Goal: Task Accomplishment & Management: Manage account settings

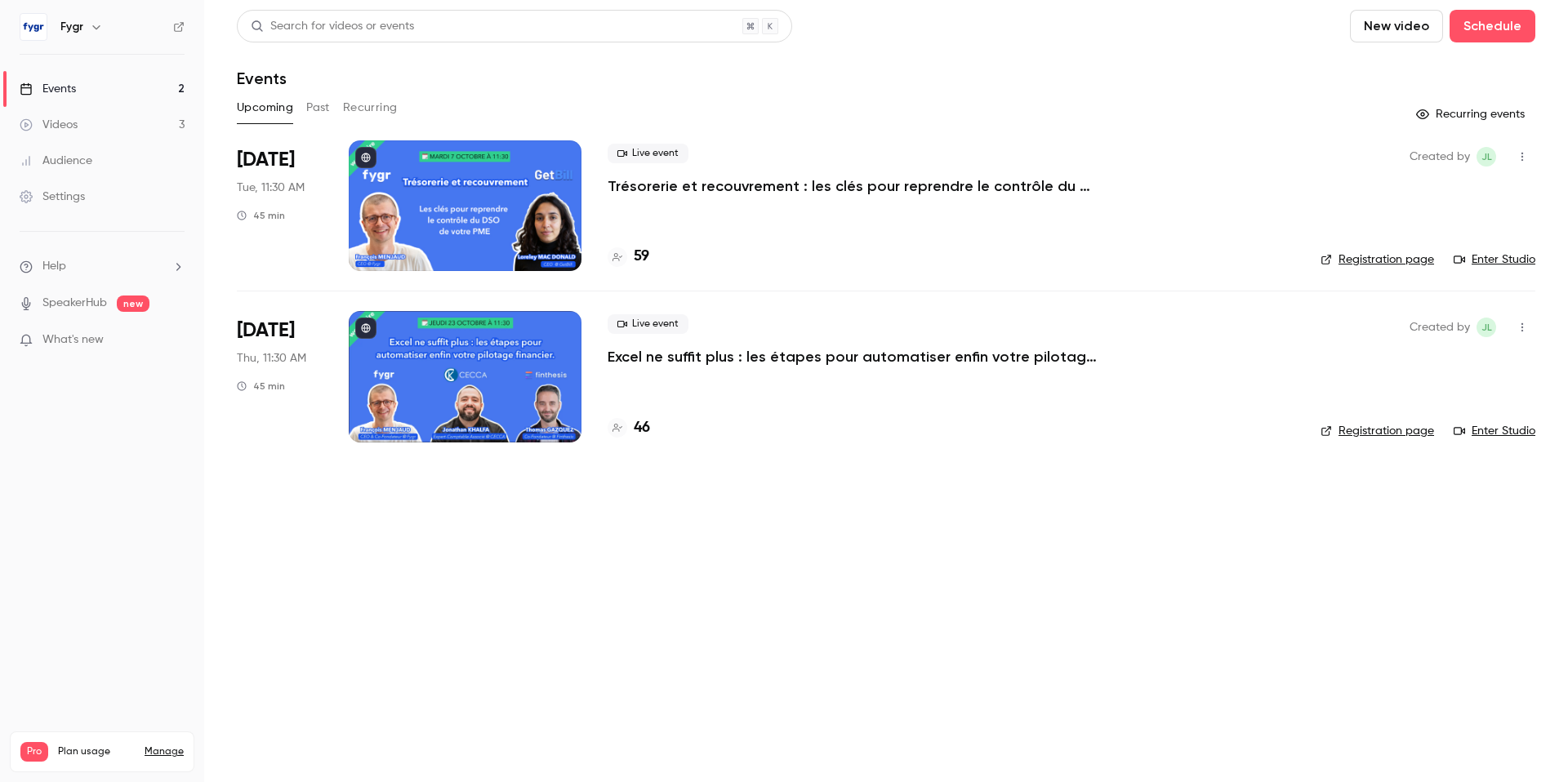
click at [695, 184] on p "Trésorerie et recouvrement : les clés pour reprendre le contrôle du DSO de votr…" at bounding box center [853, 187] width 490 height 20
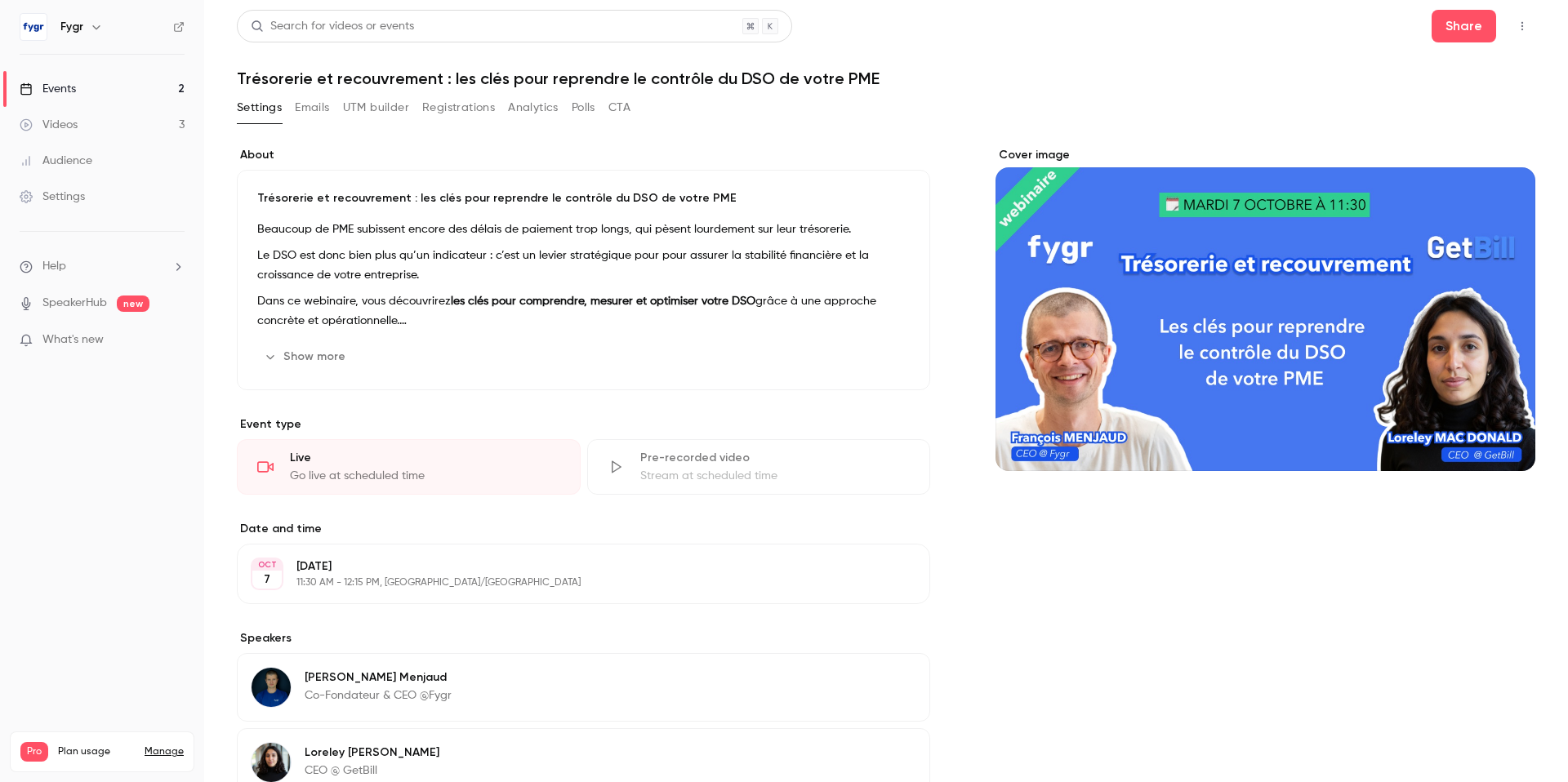
click at [1521, 26] on icon "button" at bounding box center [1522, 27] width 13 height 12
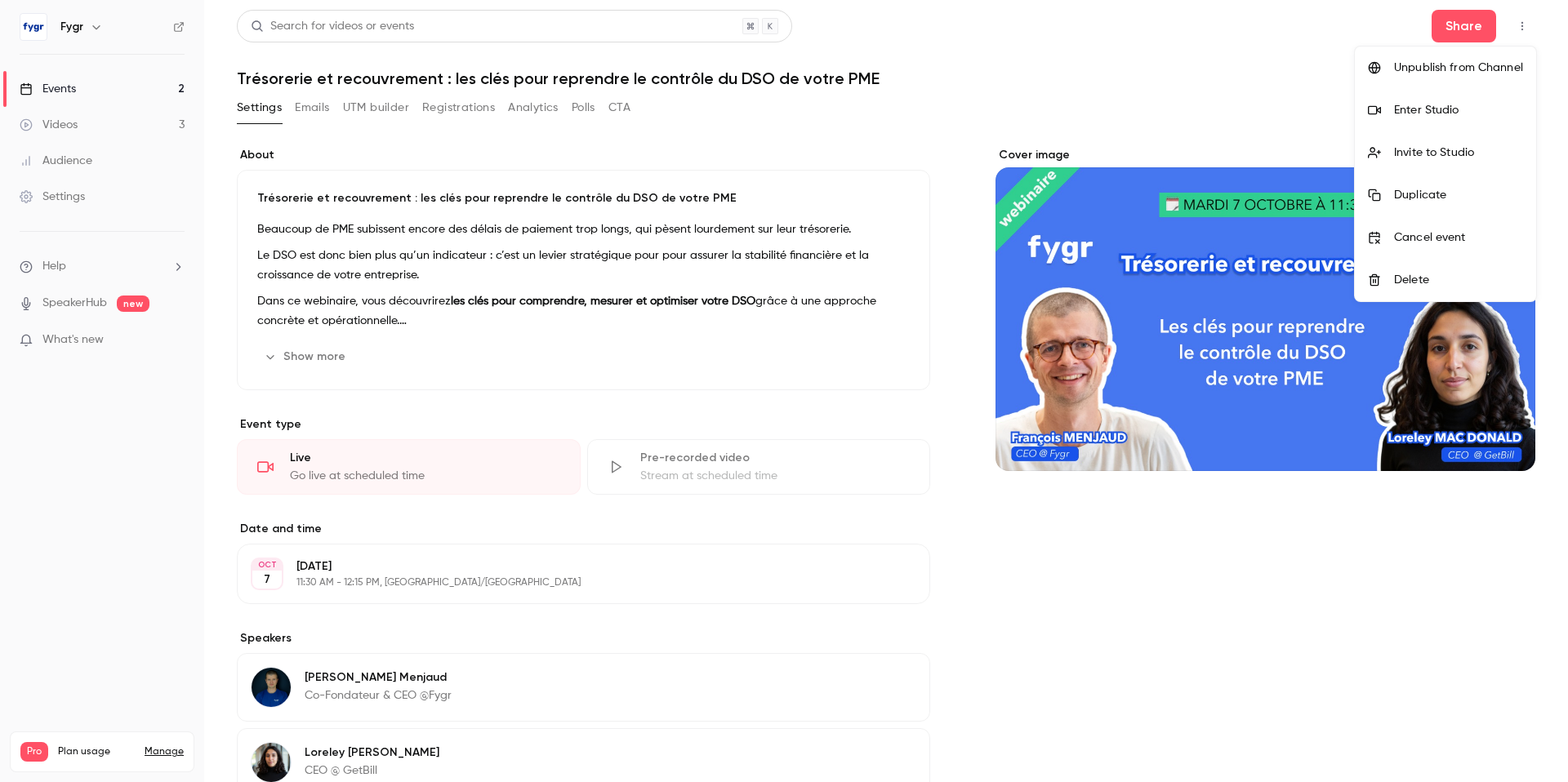
click at [1452, 107] on div "Enter Studio" at bounding box center [1459, 110] width 129 height 16
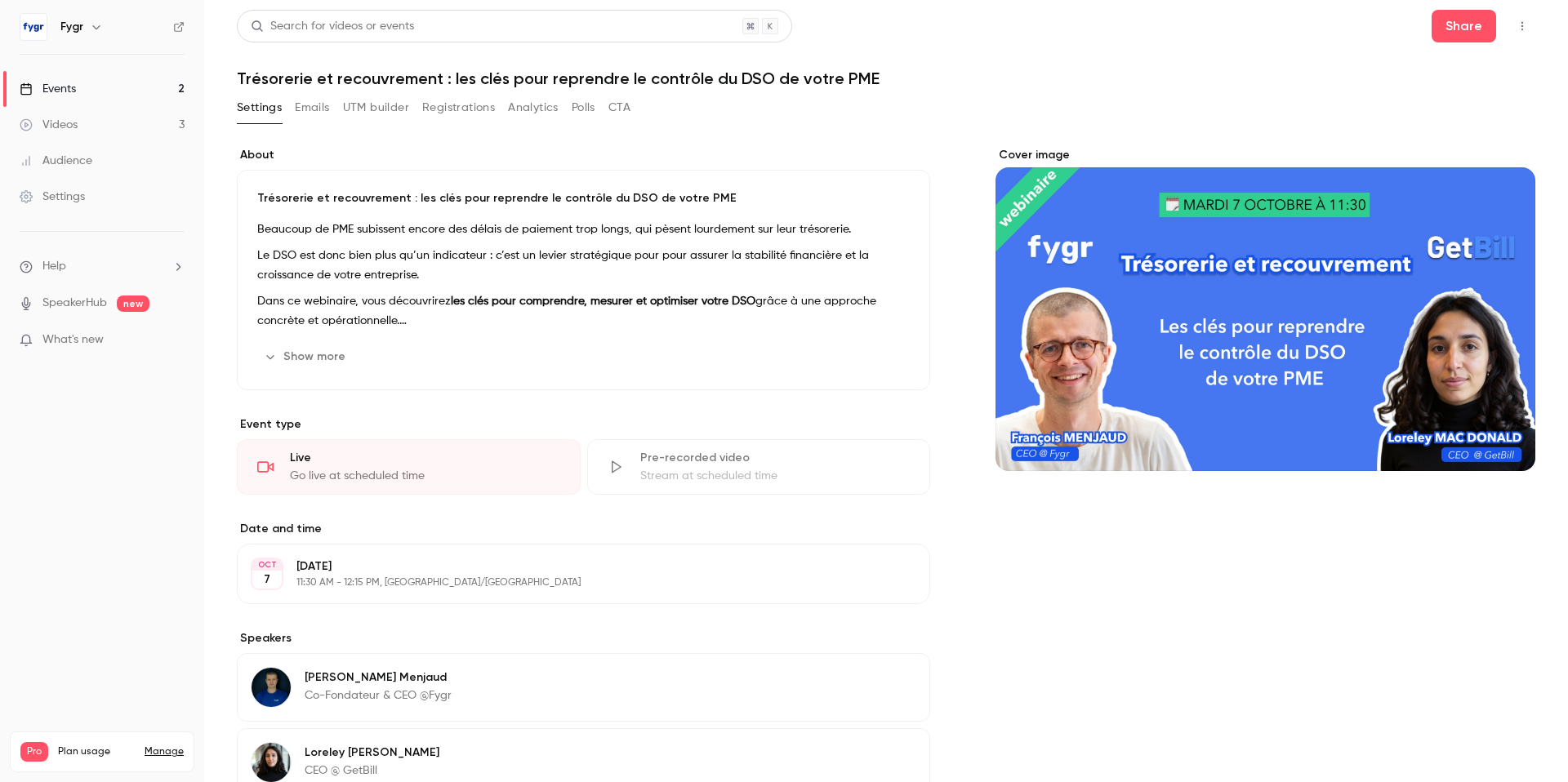
click at [1513, 27] on button "button" at bounding box center [1522, 26] width 26 height 26
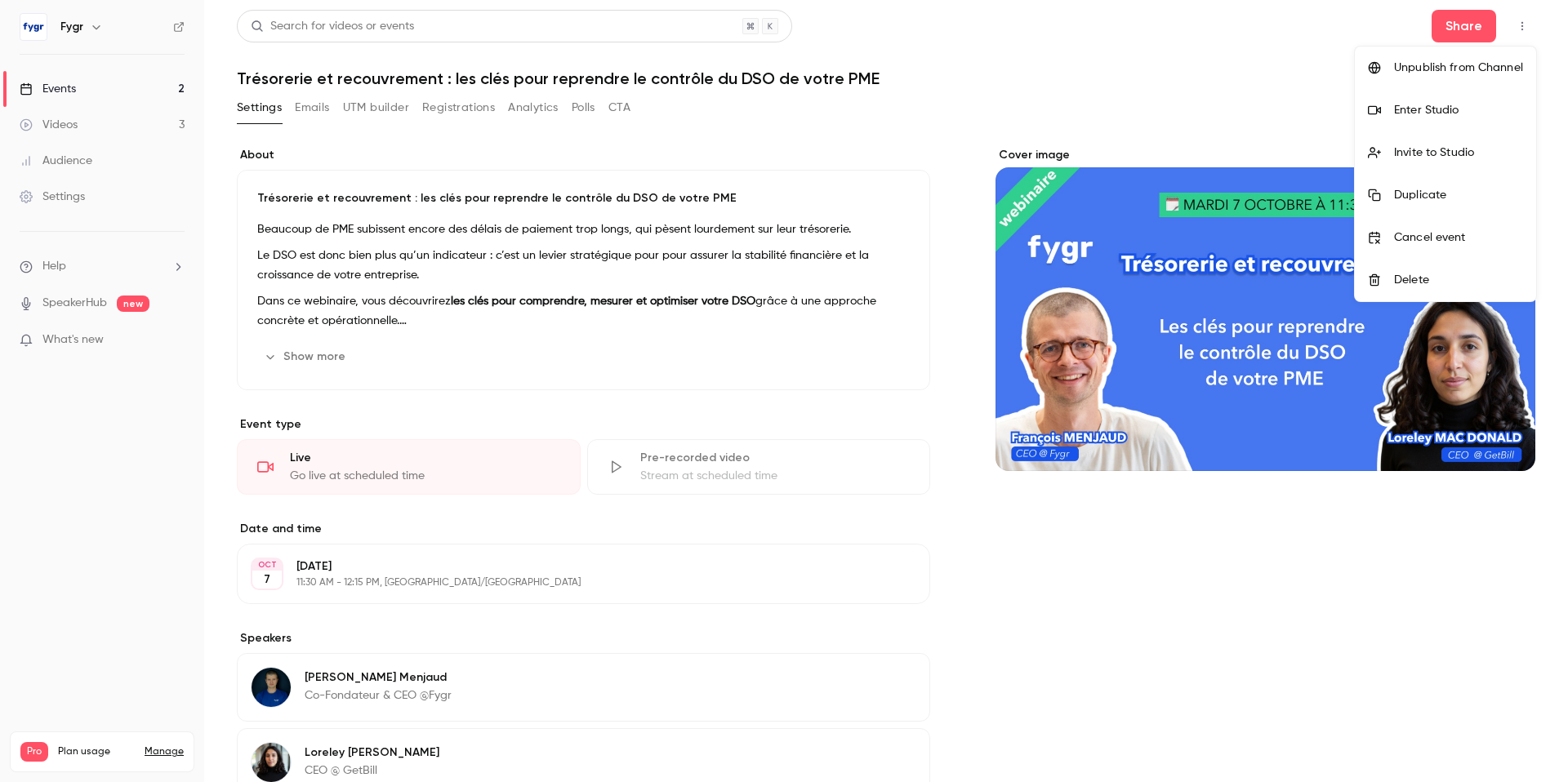
click at [1490, 149] on div "Invite to Studio" at bounding box center [1459, 152] width 129 height 16
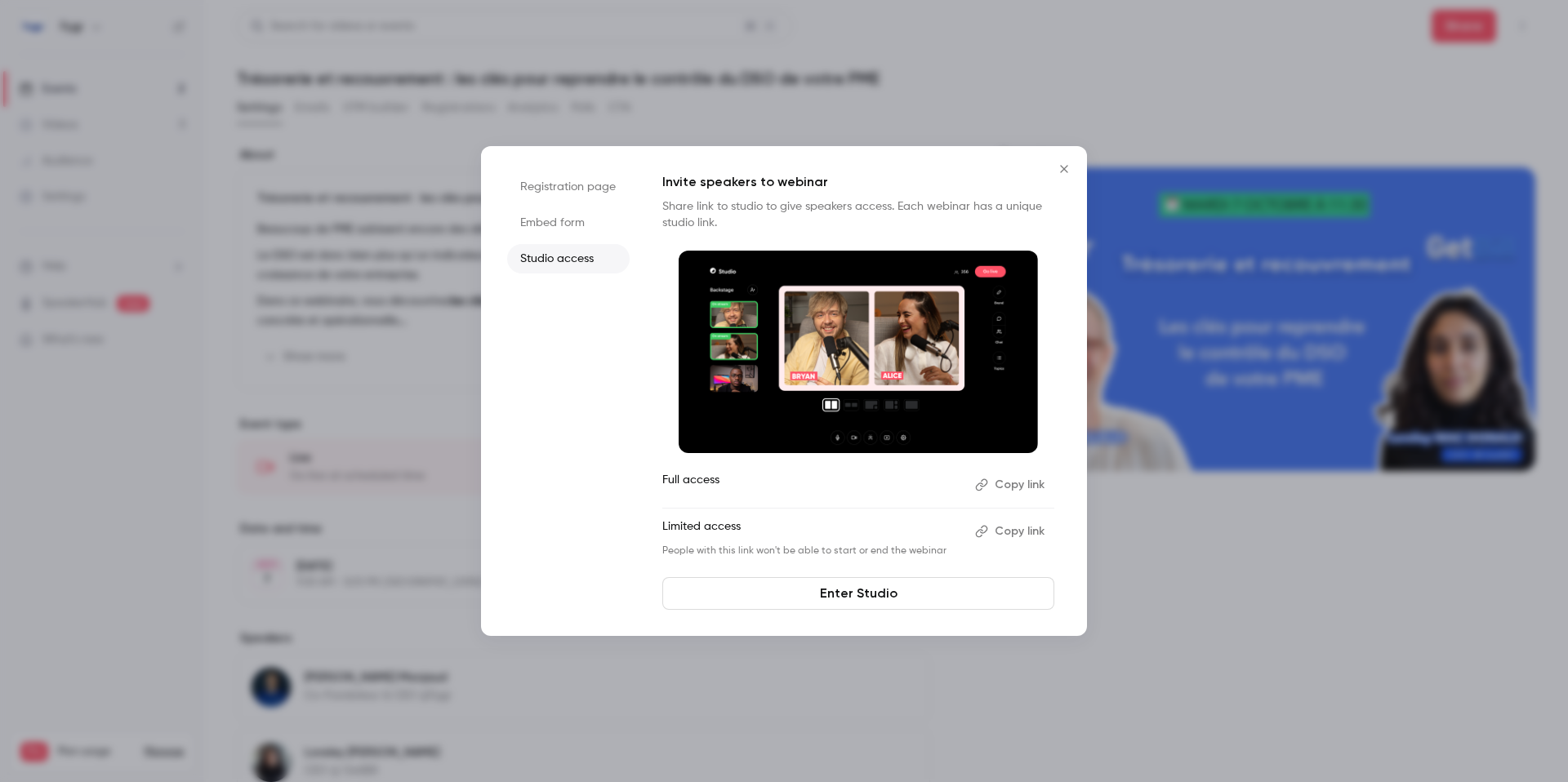
click at [1007, 482] on button "Copy link" at bounding box center [1012, 485] width 85 height 26
click at [775, 534] on p "Limited access" at bounding box center [813, 532] width 300 height 26
click at [1018, 533] on button "Copy link" at bounding box center [1012, 532] width 85 height 26
click at [1070, 165] on icon "Close" at bounding box center [1064, 169] width 20 height 13
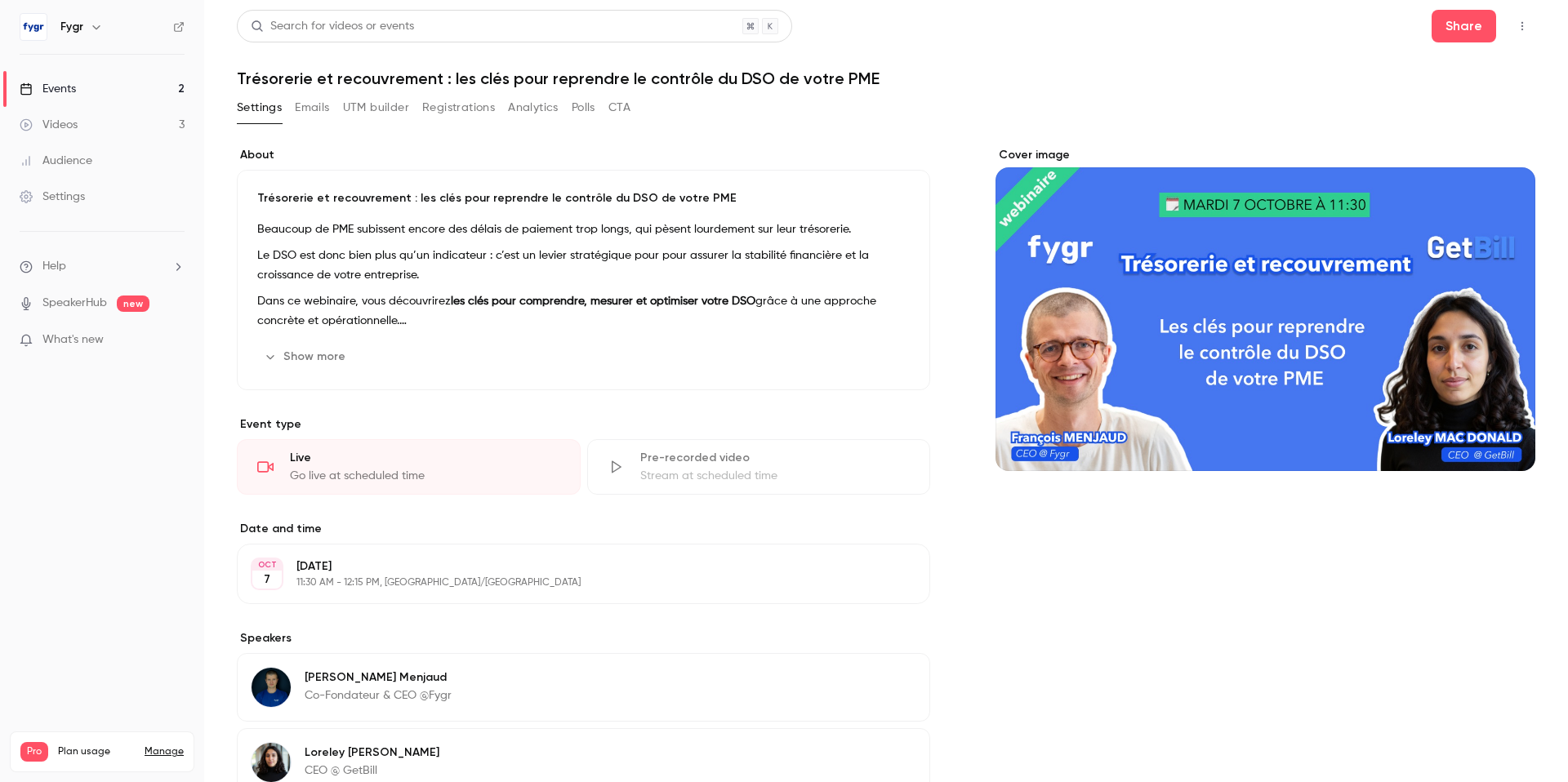
click at [80, 197] on div "Settings" at bounding box center [53, 197] width 66 height 16
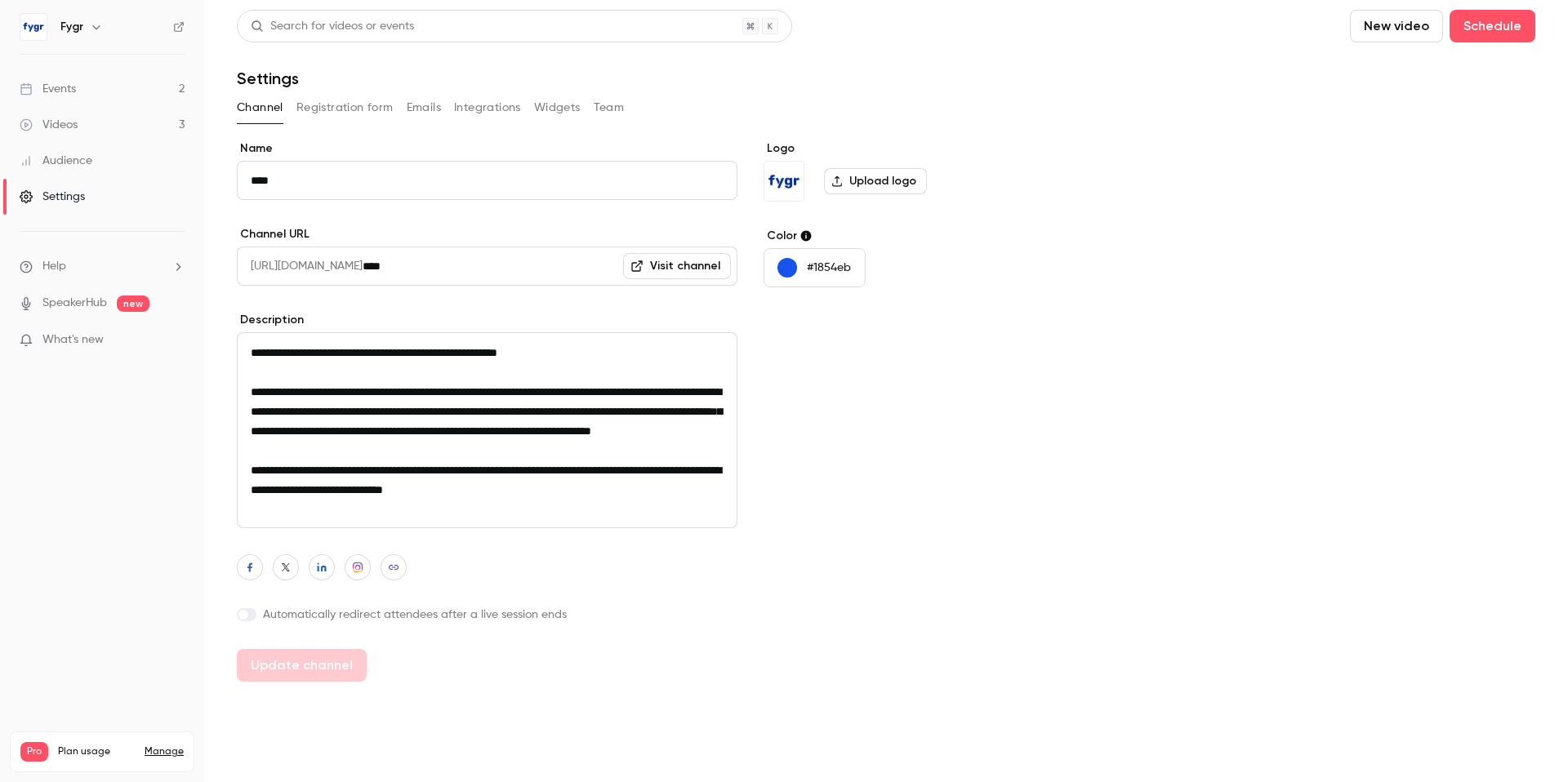
click at [611, 100] on button "Team" at bounding box center [609, 107] width 31 height 26
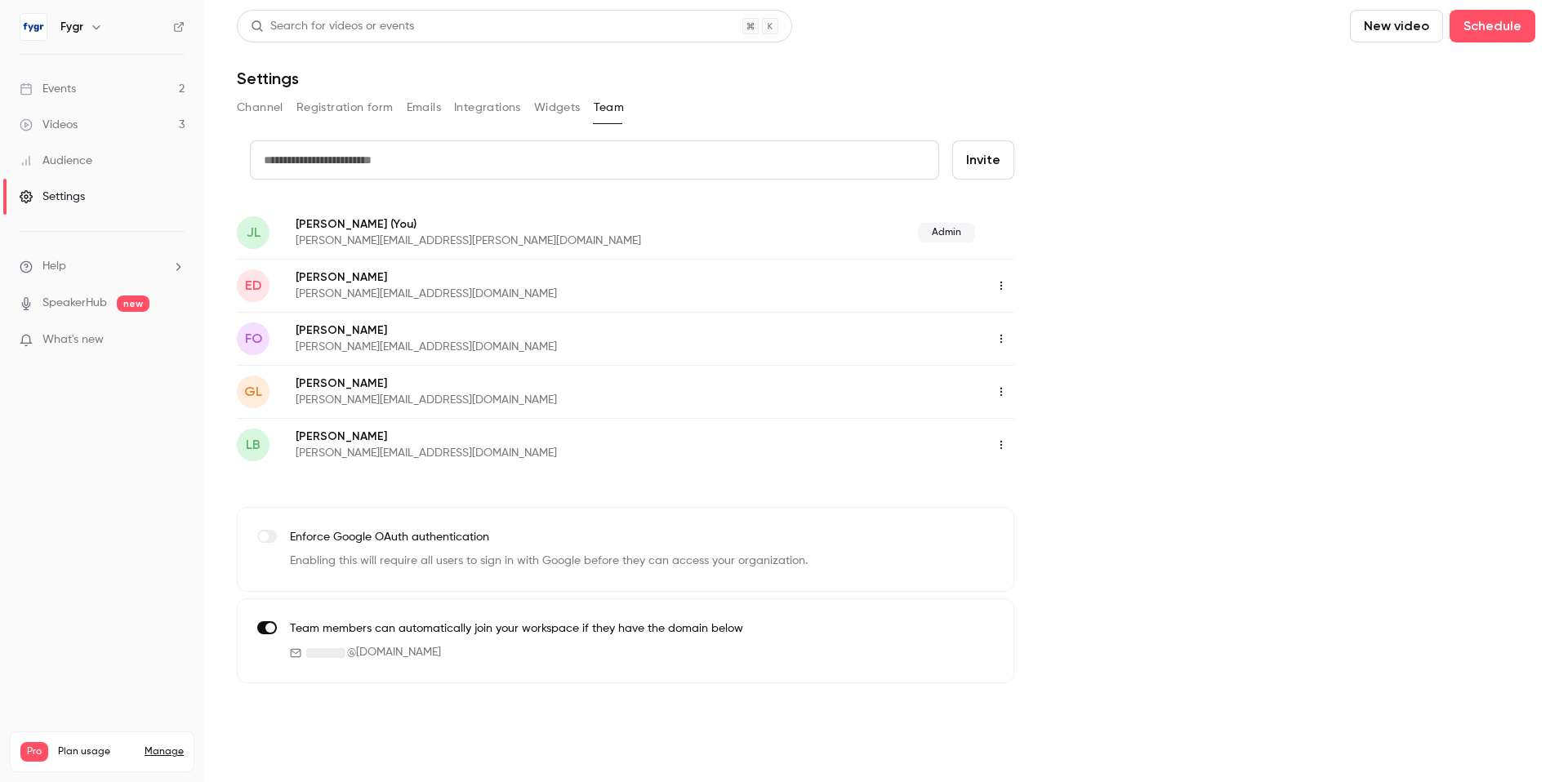
click at [473, 105] on button "Integrations" at bounding box center [487, 107] width 67 height 26
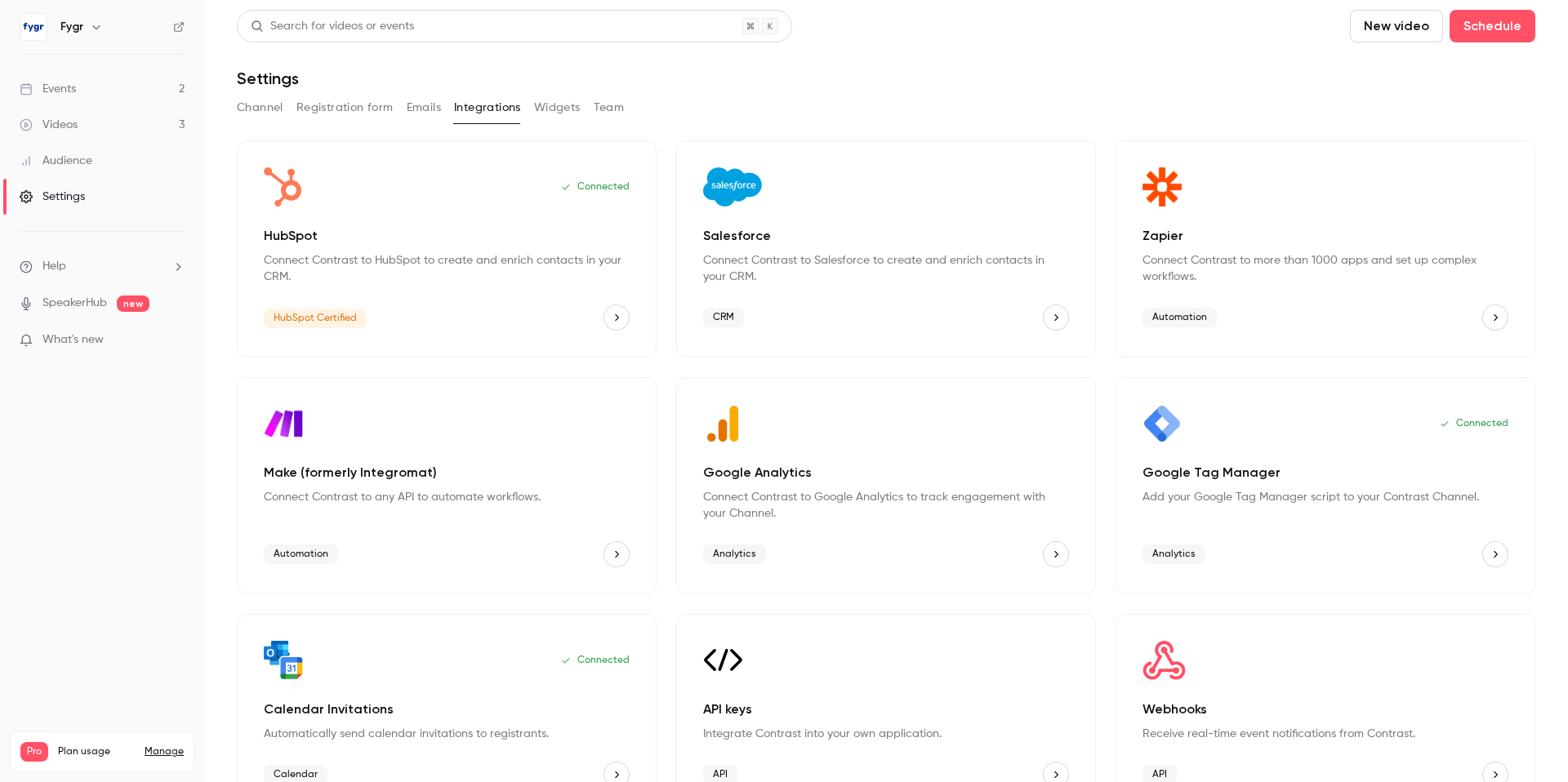
click at [421, 104] on button "Emails" at bounding box center [423, 107] width 35 height 26
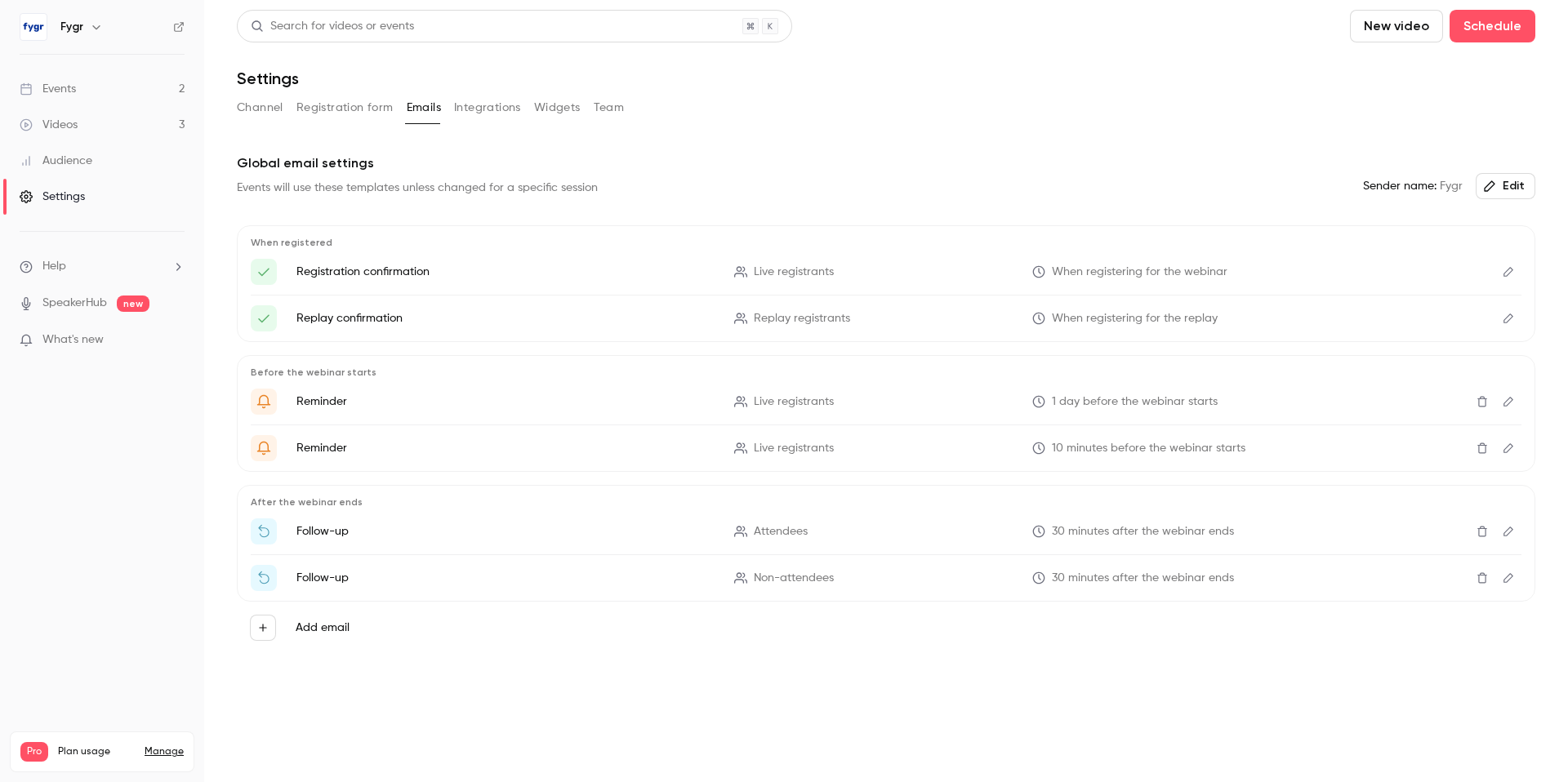
click at [347, 99] on button "Registration form" at bounding box center [345, 107] width 97 height 26
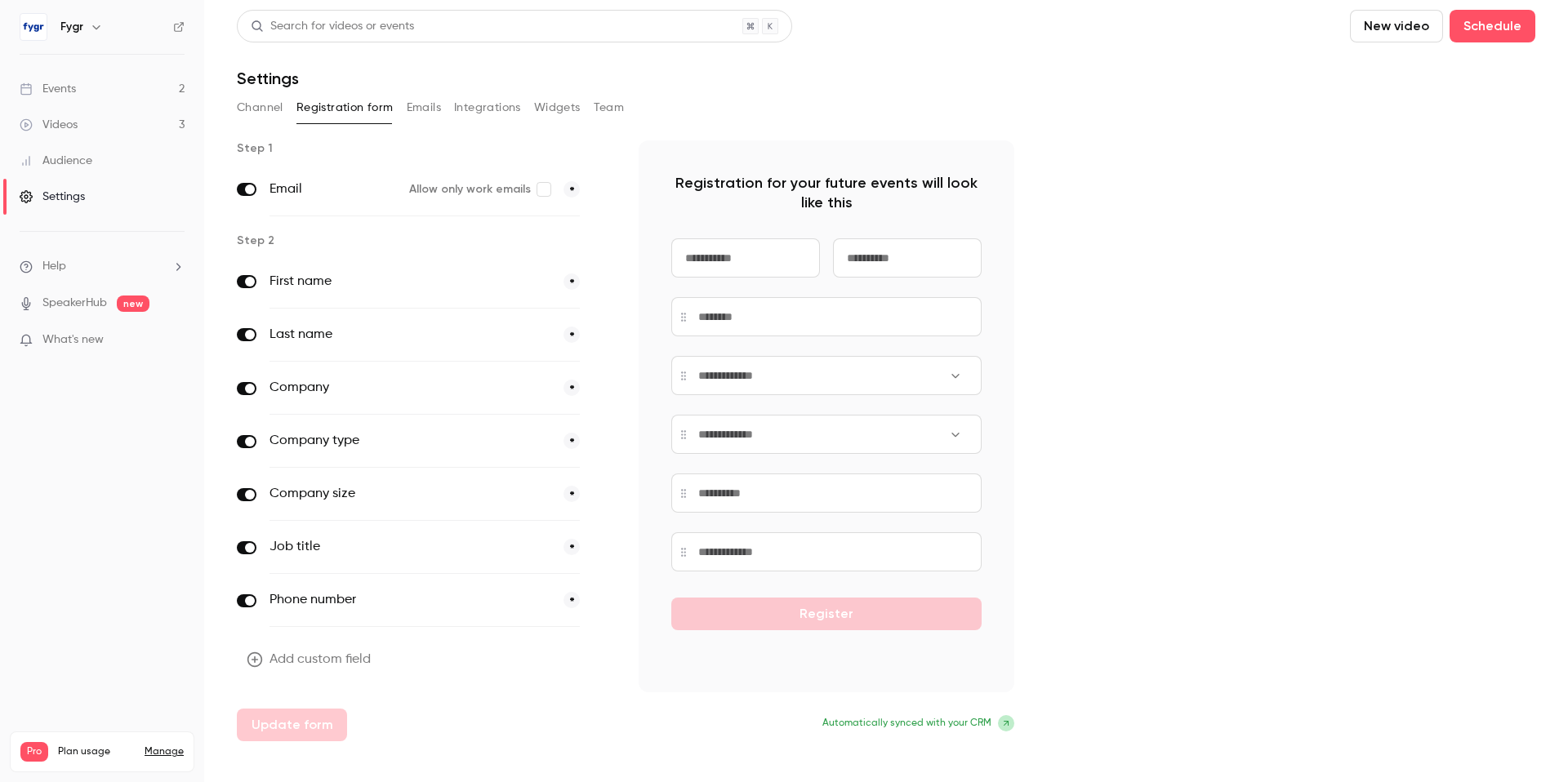
click at [449, 493] on label "Company size" at bounding box center [409, 494] width 281 height 20
click at [572, 495] on button "*" at bounding box center [571, 494] width 16 height 16
click at [572, 495] on button "optional" at bounding box center [552, 494] width 55 height 16
click at [603, 493] on icon "button" at bounding box center [603, 495] width 10 height 10
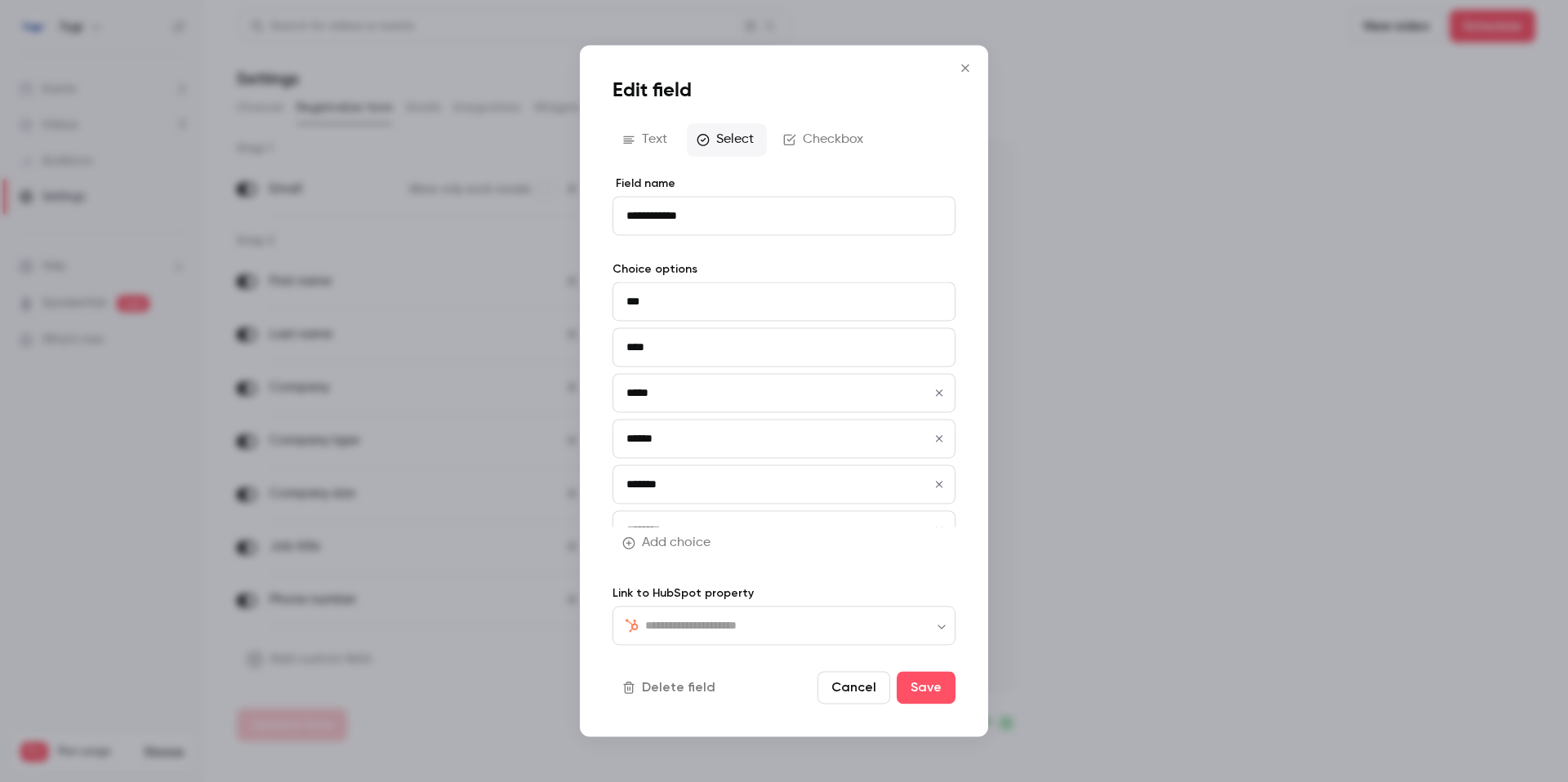
type input "**********"
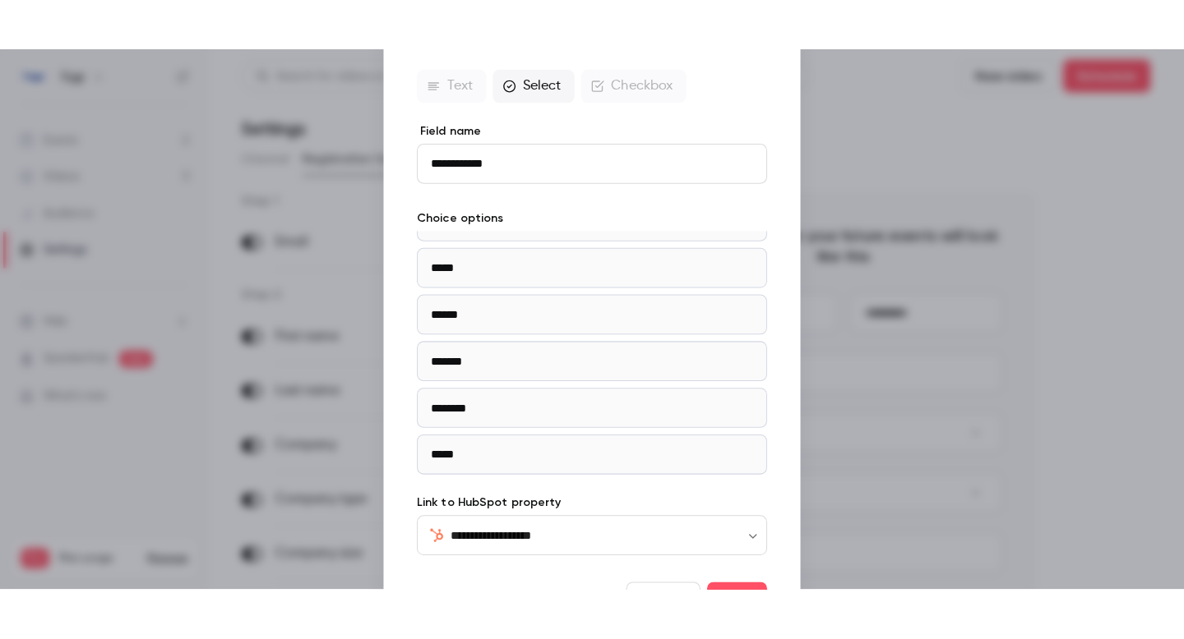
scroll to position [76, 0]
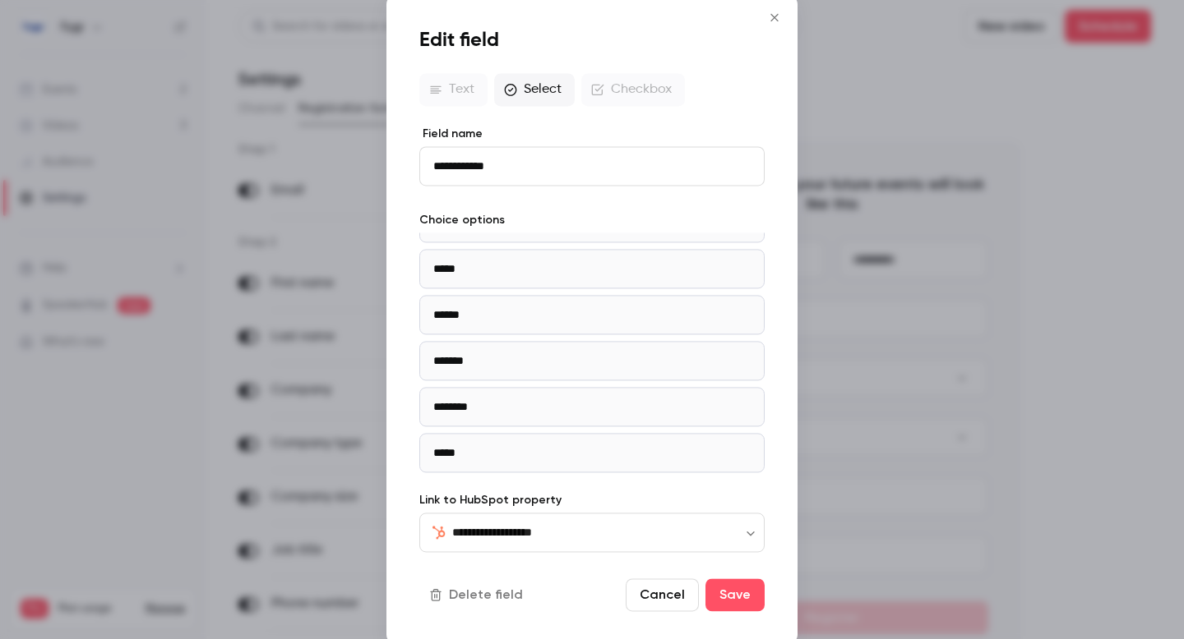
click at [778, 19] on icon "Close" at bounding box center [774, 17] width 20 height 13
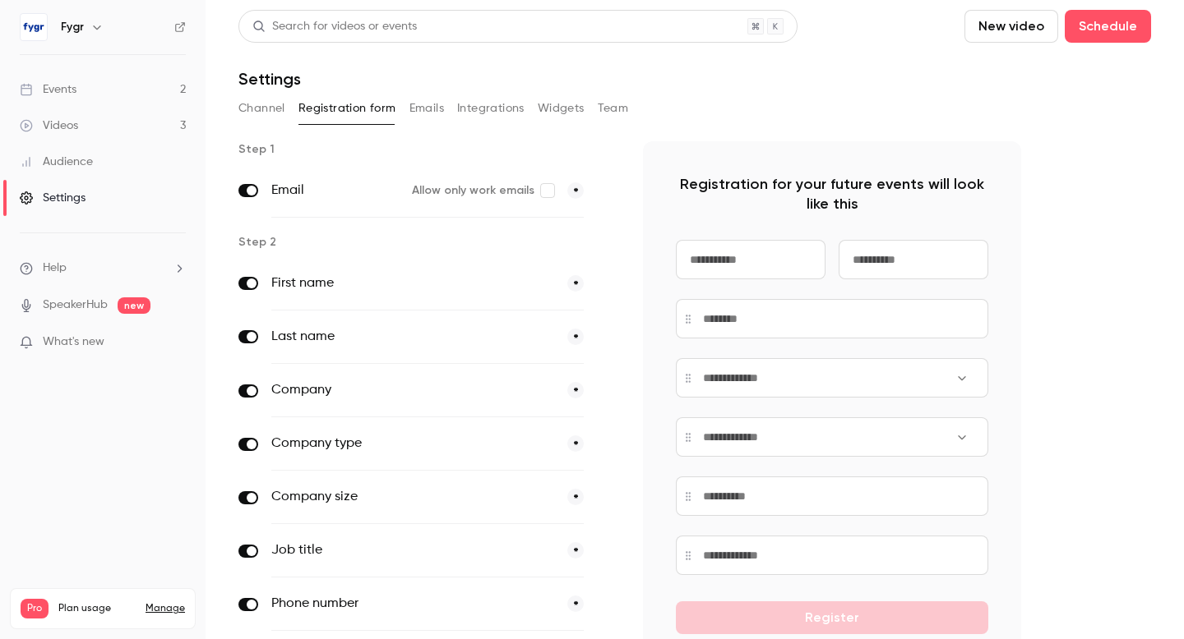
click at [70, 90] on div "Events" at bounding box center [48, 89] width 57 height 16
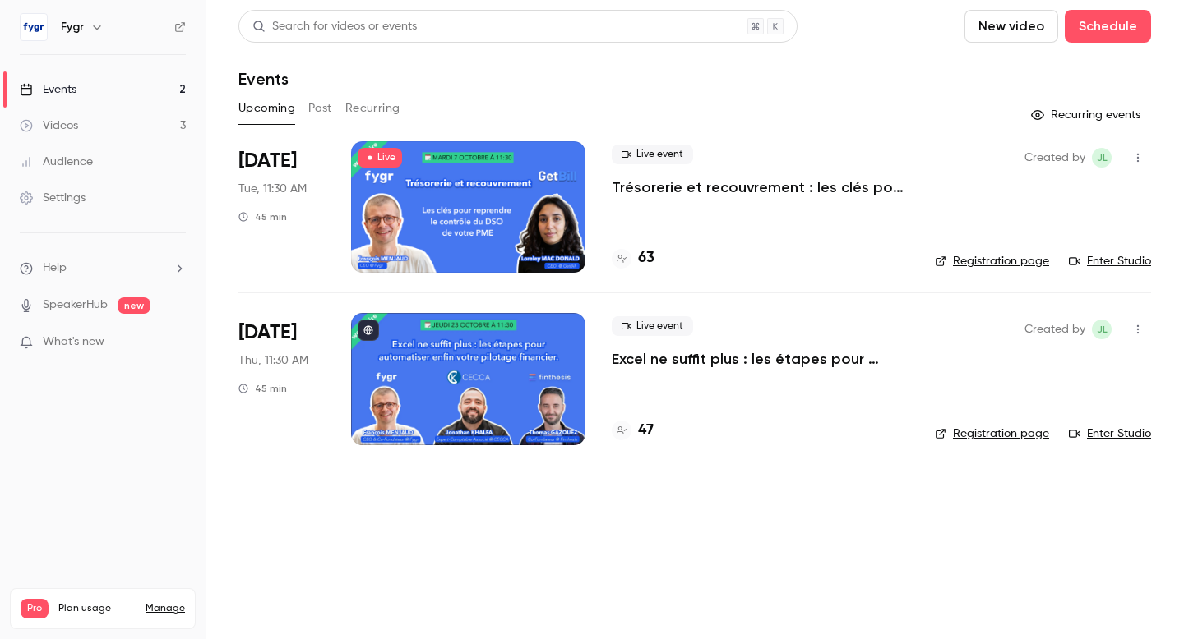
click at [717, 190] on p "Trésorerie et recouvrement : les clés pour reprendre le contrôle du DSO de votr…" at bounding box center [760, 188] width 297 height 20
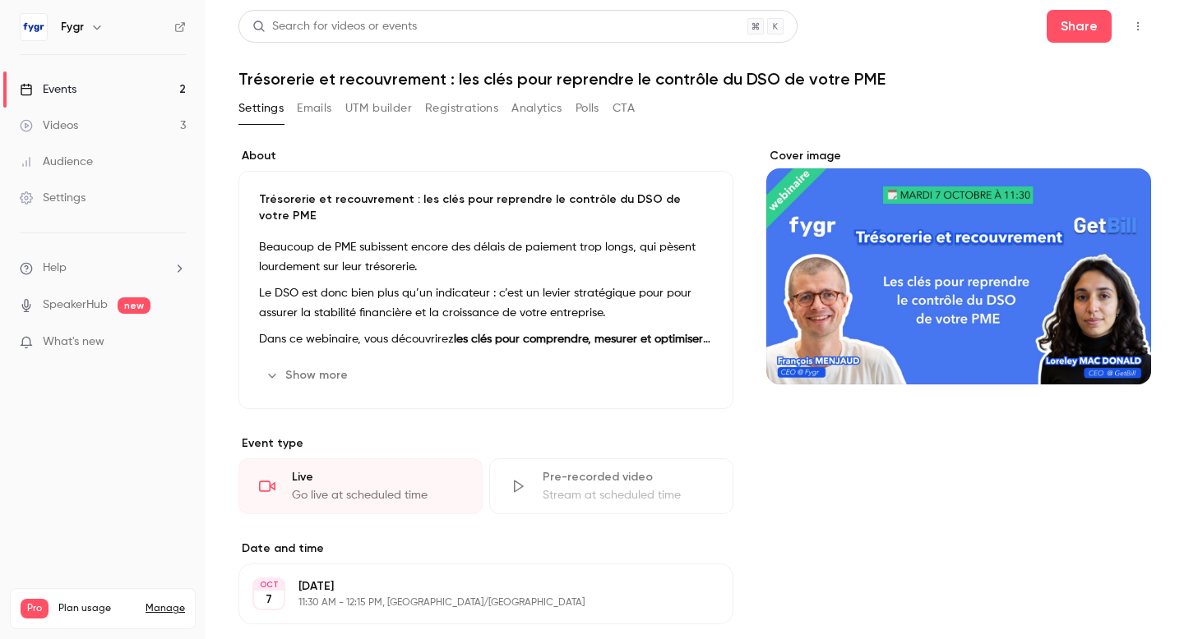
click at [450, 106] on button "Registrations" at bounding box center [461, 108] width 73 height 26
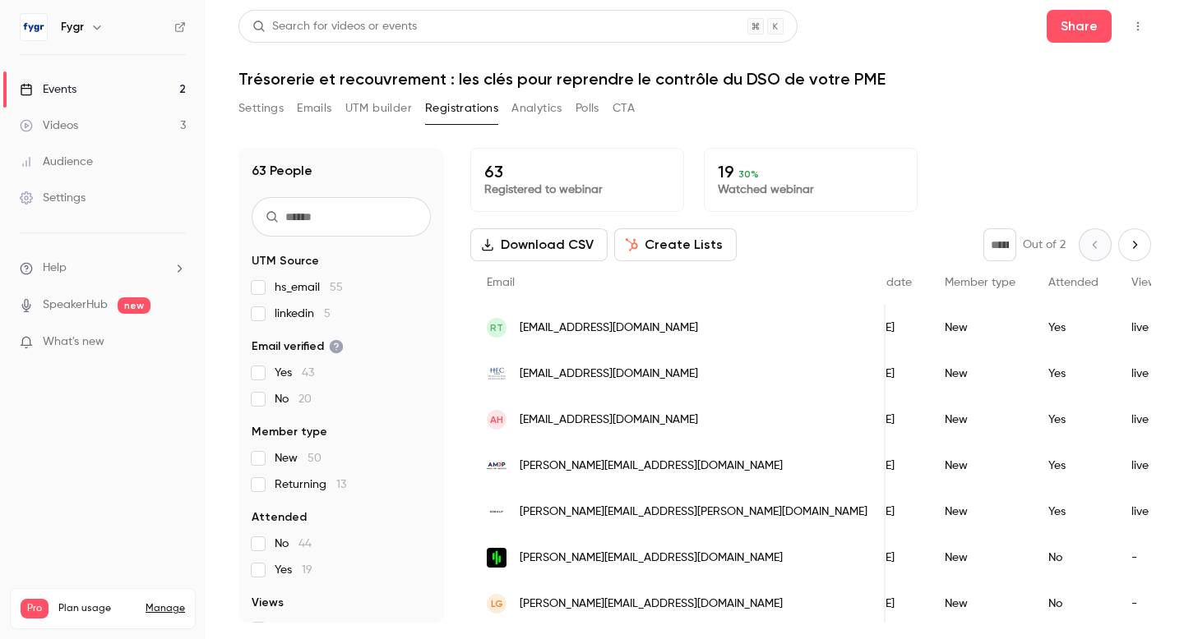
scroll to position [0, 279]
click at [1127, 286] on span "Views" at bounding box center [1142, 283] width 30 height 12
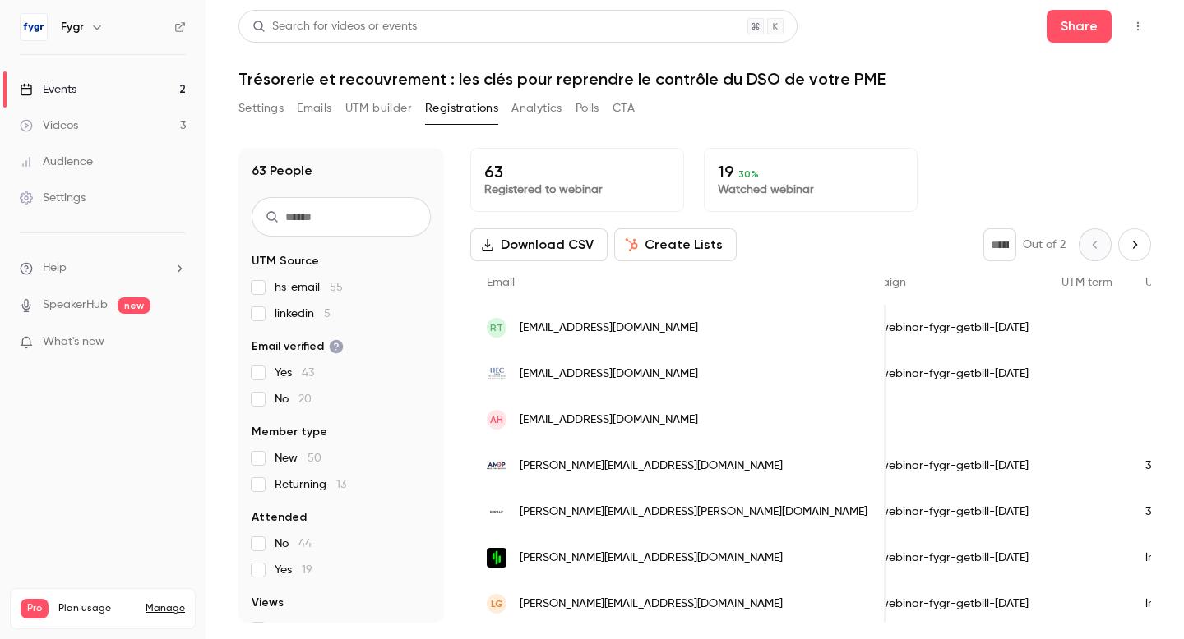
scroll to position [0, 1849]
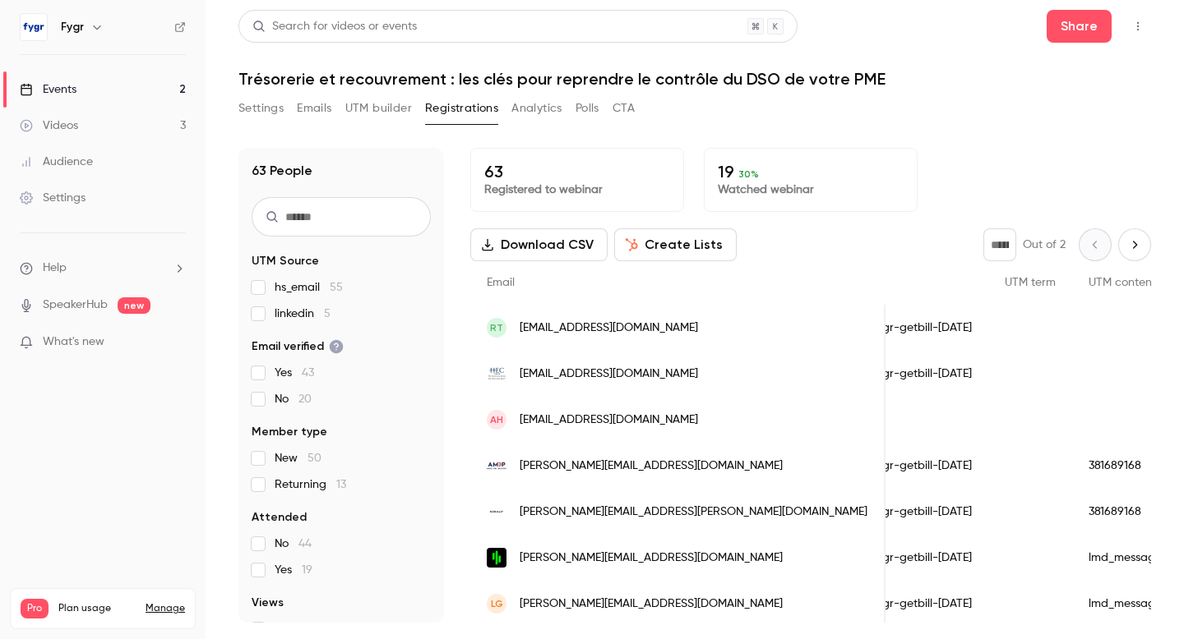
click at [727, 171] on p "19 30 %" at bounding box center [811, 172] width 186 height 20
click at [76, 81] on div "Events" at bounding box center [48, 89] width 57 height 16
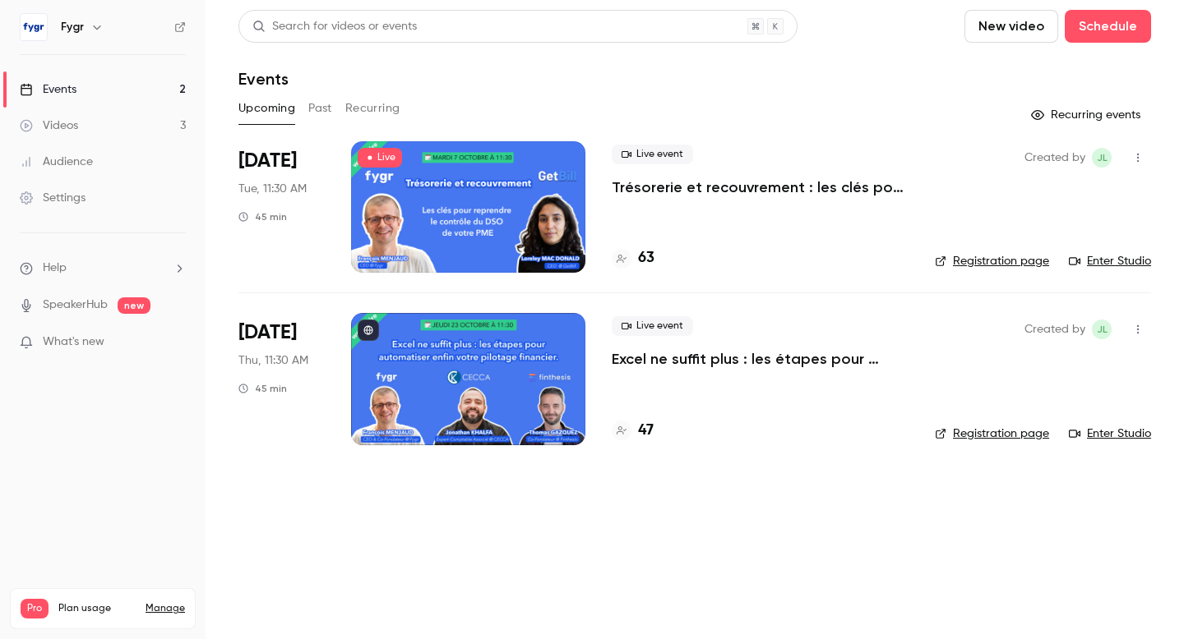
click at [645, 430] on h4 "47" at bounding box center [646, 431] width 16 height 22
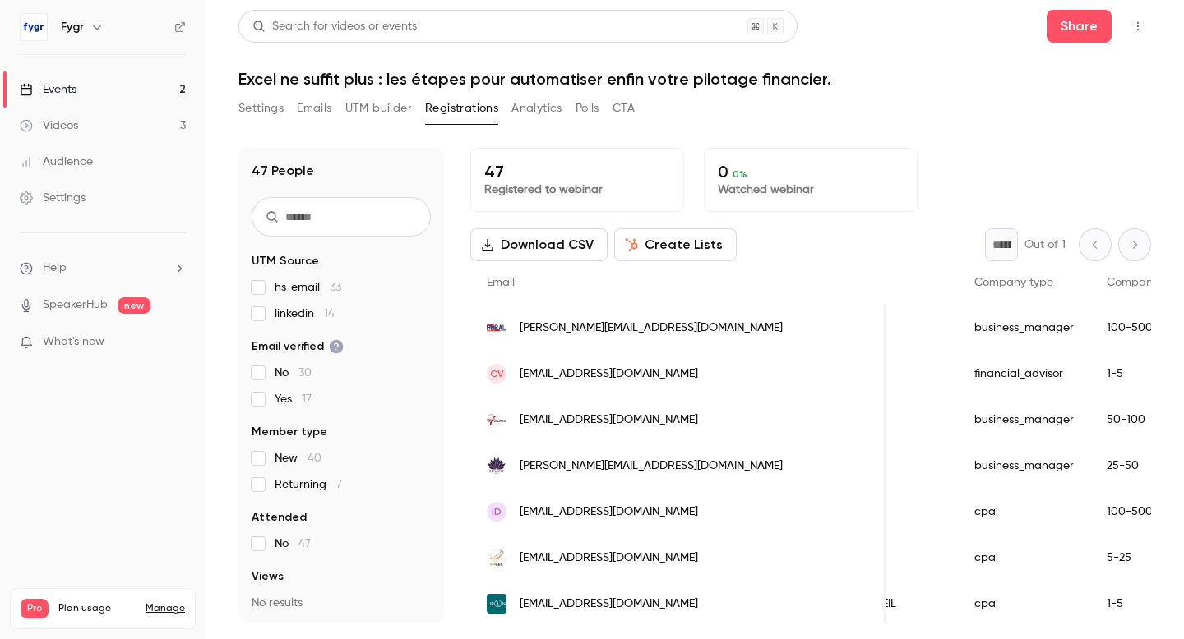
scroll to position [0, 703]
click at [78, 90] on link "Events 2" at bounding box center [102, 90] width 205 height 36
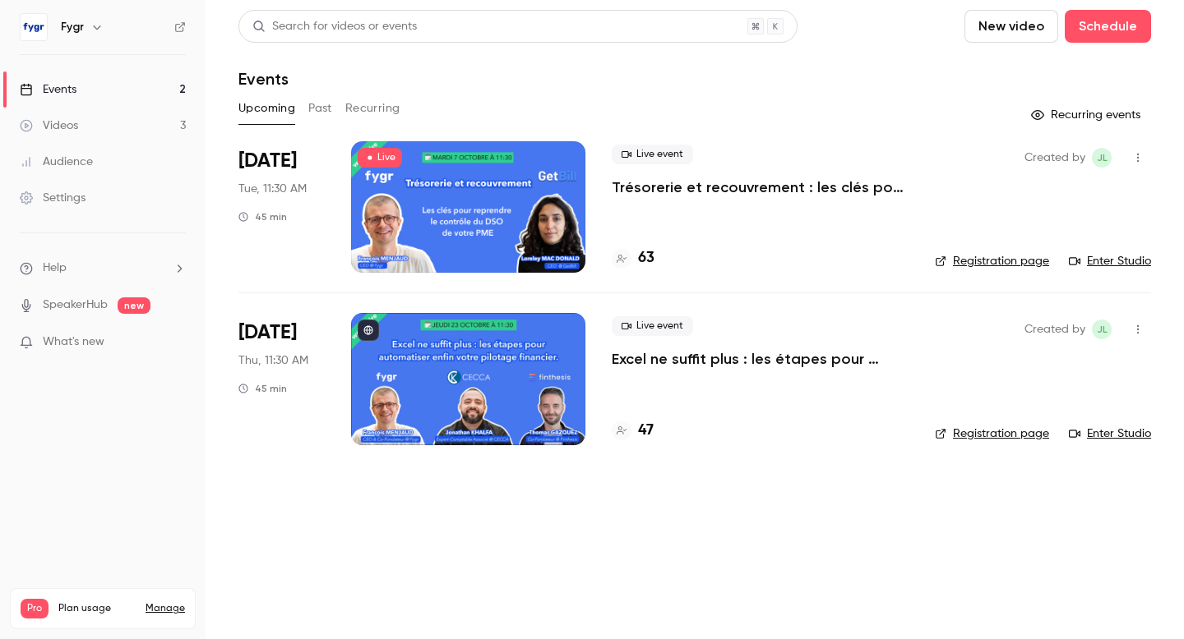
click at [751, 196] on p "Trésorerie et recouvrement : les clés pour reprendre le contrôle du DSO de votr…" at bounding box center [760, 188] width 297 height 20
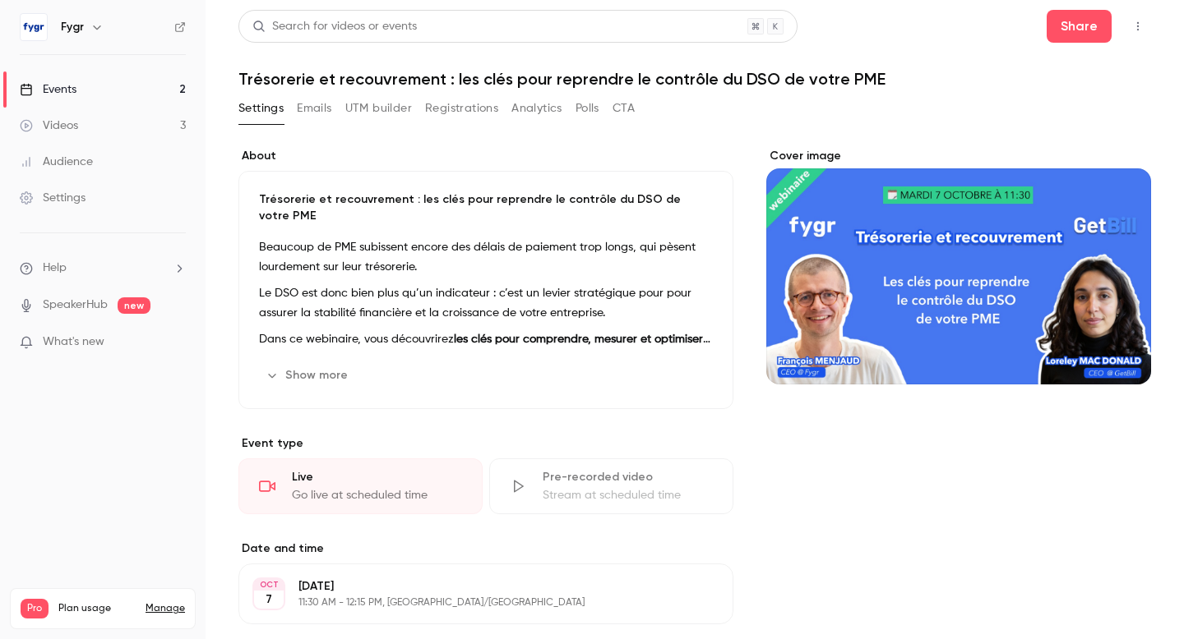
click at [469, 105] on button "Registrations" at bounding box center [461, 108] width 73 height 26
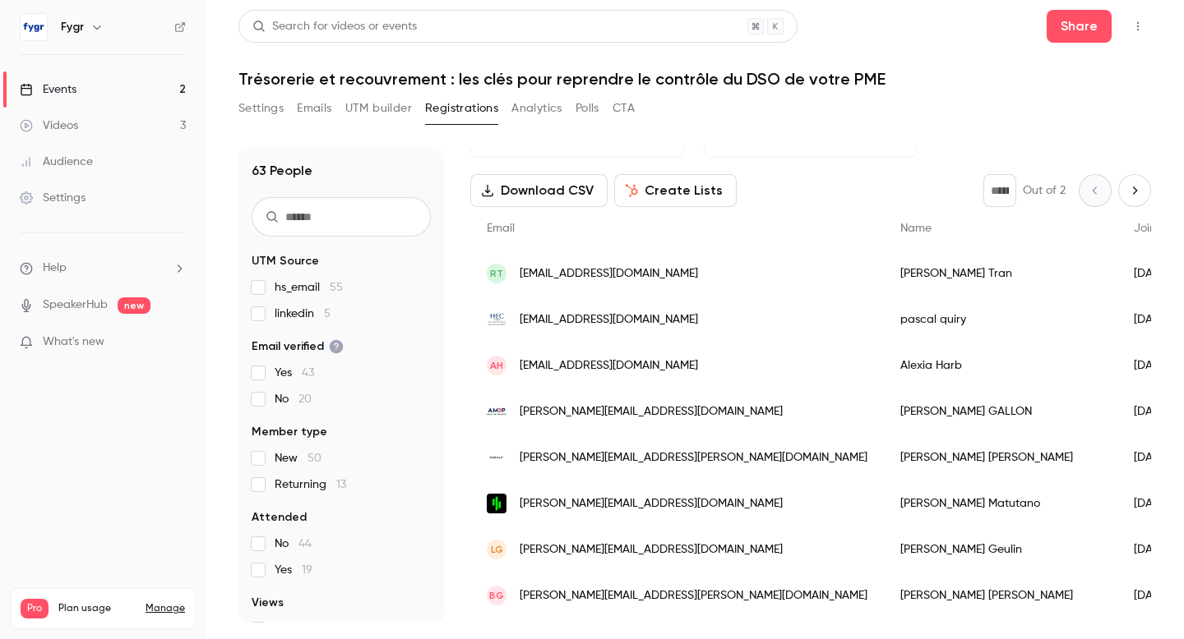
click at [257, 110] on button "Settings" at bounding box center [260, 108] width 45 height 26
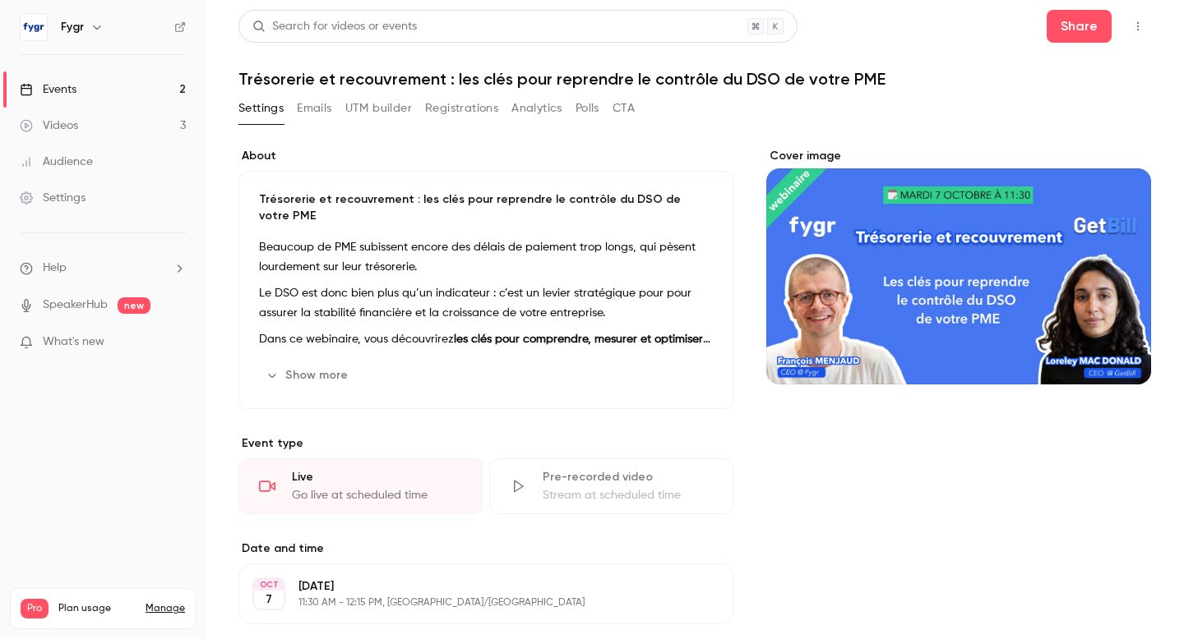
click at [375, 108] on button "UTM builder" at bounding box center [378, 108] width 67 height 26
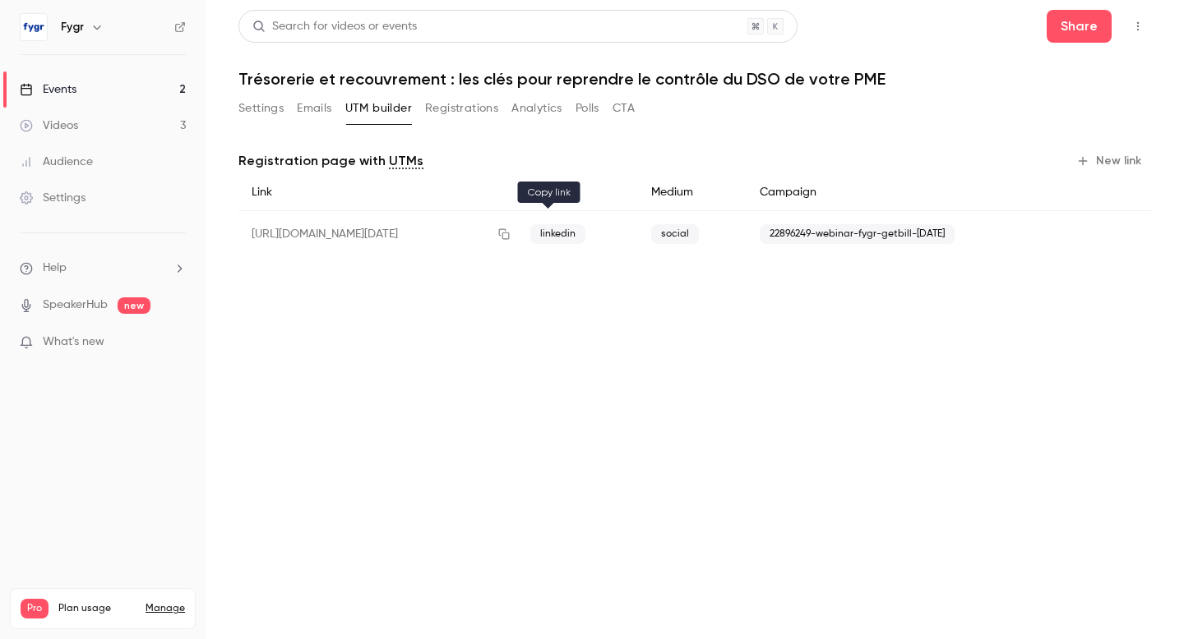
click at [510, 229] on icon "button" at bounding box center [504, 234] width 11 height 11
